Goal: Book appointment/travel/reservation

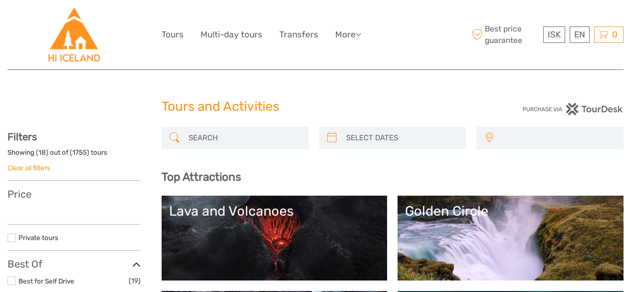
select select
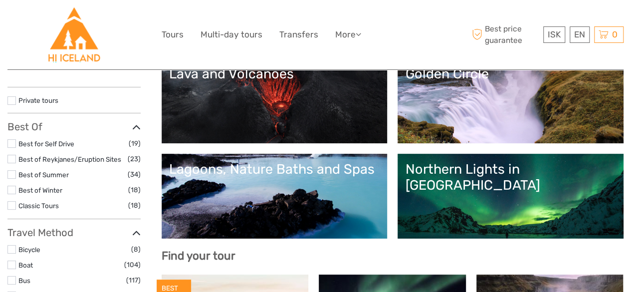
select select
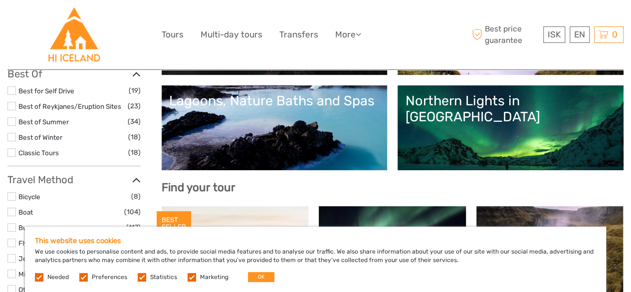
click at [265, 284] on div "This website uses cookies We use cookies to personalise content and ads, to pro…" at bounding box center [315, 258] width 581 height 65
click at [260, 279] on button "OK" at bounding box center [261, 277] width 26 height 10
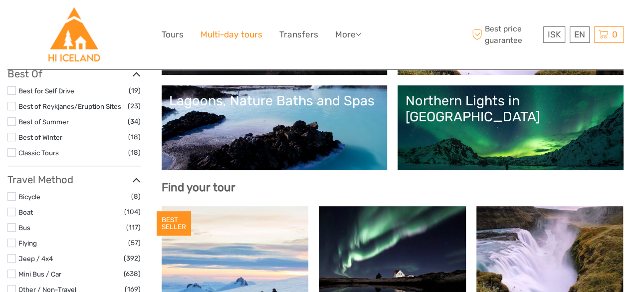
click at [231, 39] on link "Multi-day tours" at bounding box center [231, 34] width 62 height 14
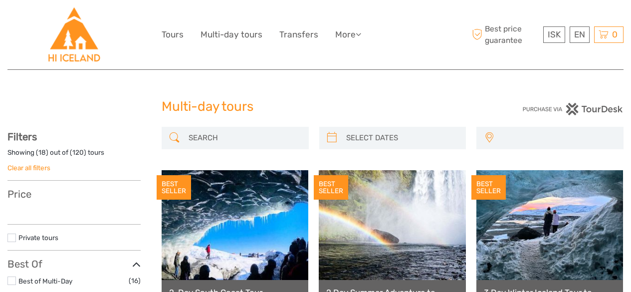
select select
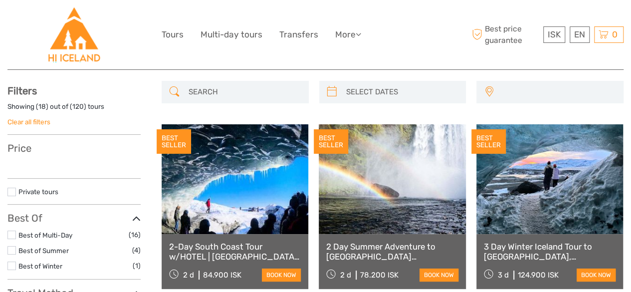
select select
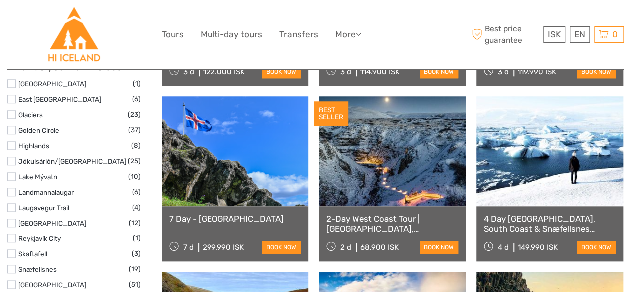
scroll to position [423, 0]
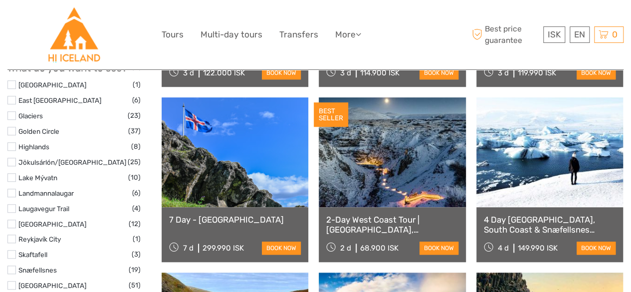
click at [571, 223] on link "4 Day [GEOGRAPHIC_DATA], South Coast & Snæfellsnes Small-Group Tour" at bounding box center [550, 224] width 132 height 20
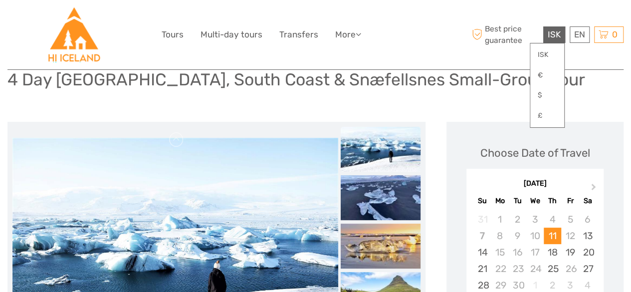
click at [554, 39] on span "ISK" at bounding box center [553, 34] width 13 height 10
click at [549, 98] on link "$" at bounding box center [547, 95] width 34 height 18
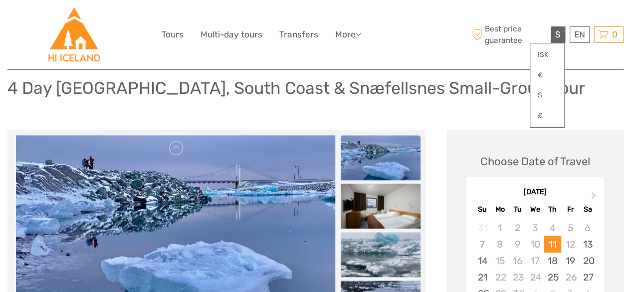
scroll to position [65, 0]
